Goal: Find specific page/section: Find specific page/section

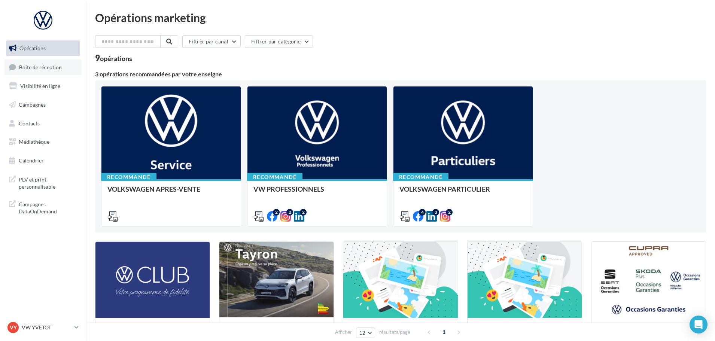
click at [48, 63] on link "Boîte de réception" at bounding box center [42, 67] width 77 height 16
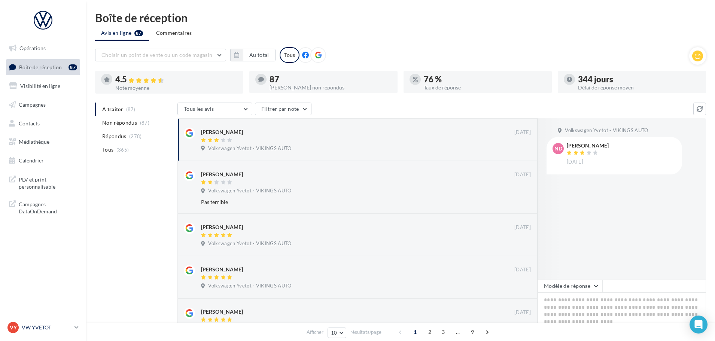
click at [49, 331] on p "VW YVETOT" at bounding box center [47, 327] width 50 height 7
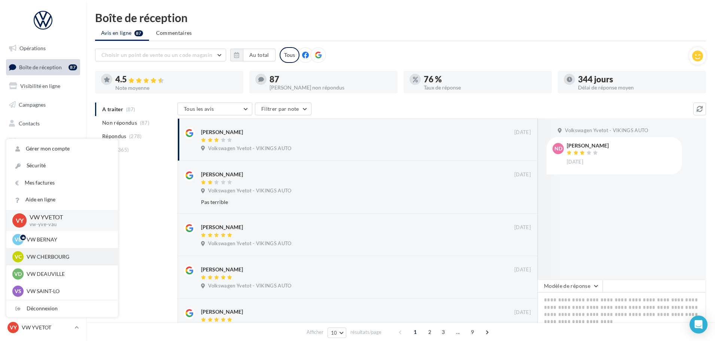
click at [54, 257] on p "VW CHERBOURG" at bounding box center [68, 256] width 82 height 7
